Goal: Find contact information: Find contact information

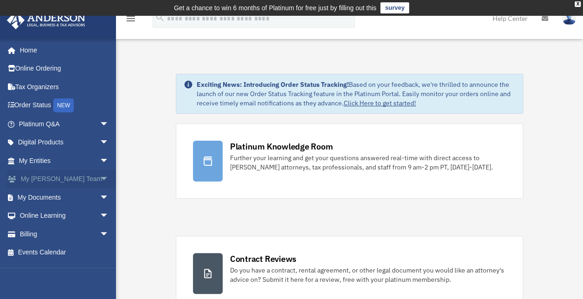
click at [48, 176] on link "My Anderson Team arrow_drop_down" at bounding box center [64, 179] width 116 height 19
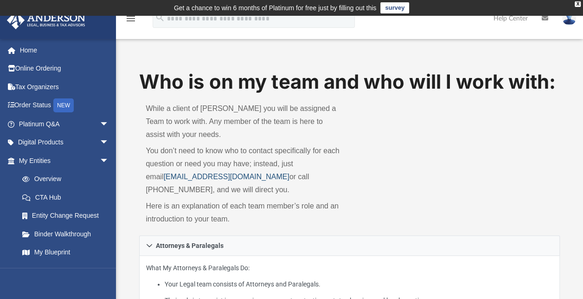
click at [164, 177] on link "[EMAIL_ADDRESS][DOMAIN_NAME]" at bounding box center [227, 177] width 126 height 8
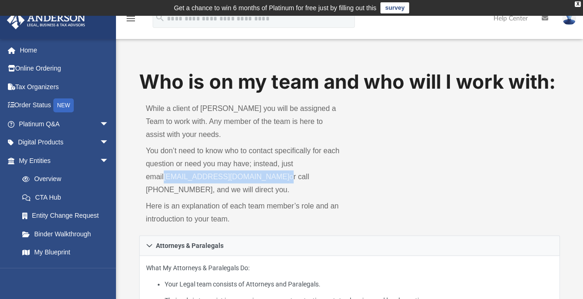
drag, startPoint x: 257, startPoint y: 176, endPoint x: 141, endPoint y: 176, distance: 116.4
click at [141, 176] on div "While a client of [PERSON_NAME] you will be assigned a Team to work with. Any m…" at bounding box center [244, 166] width 210 height 140
copy p "[EMAIL_ADDRESS][DOMAIN_NAME]"
